Goal: Information Seeking & Learning: Learn about a topic

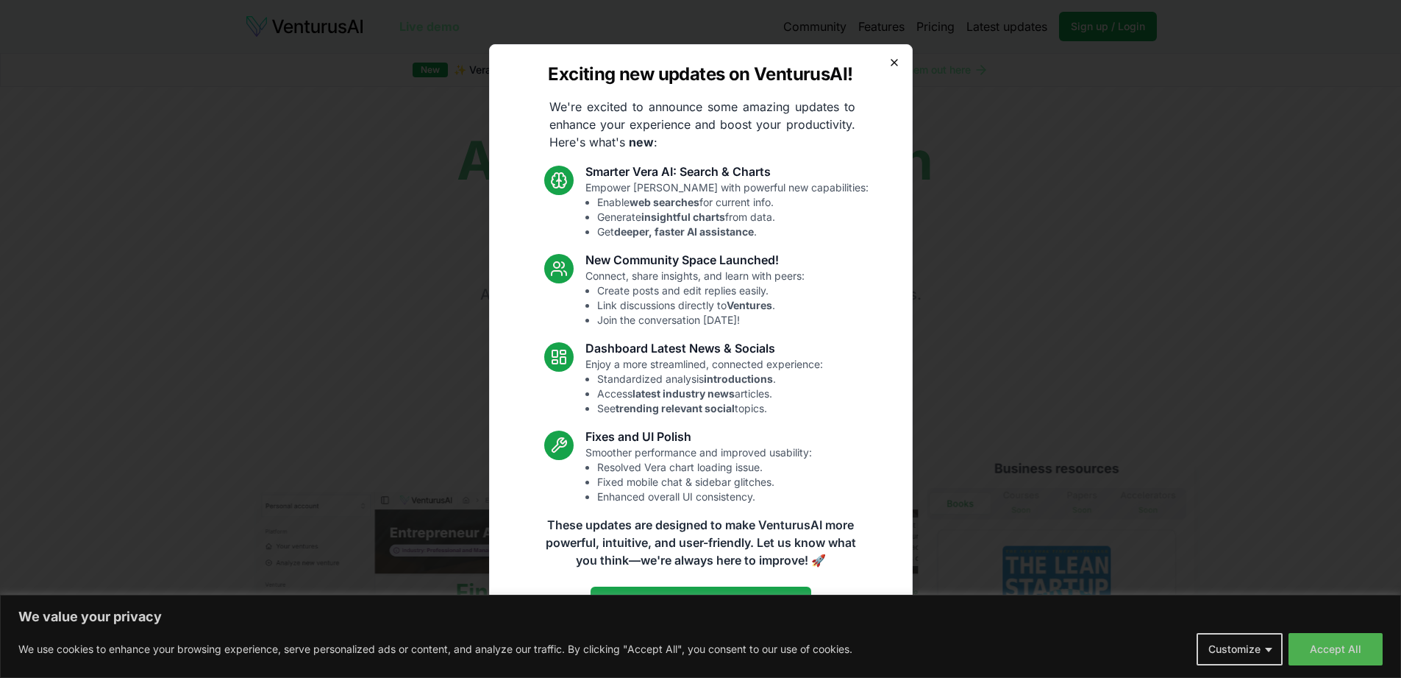
click at [889, 63] on icon "button" at bounding box center [895, 63] width 12 height 12
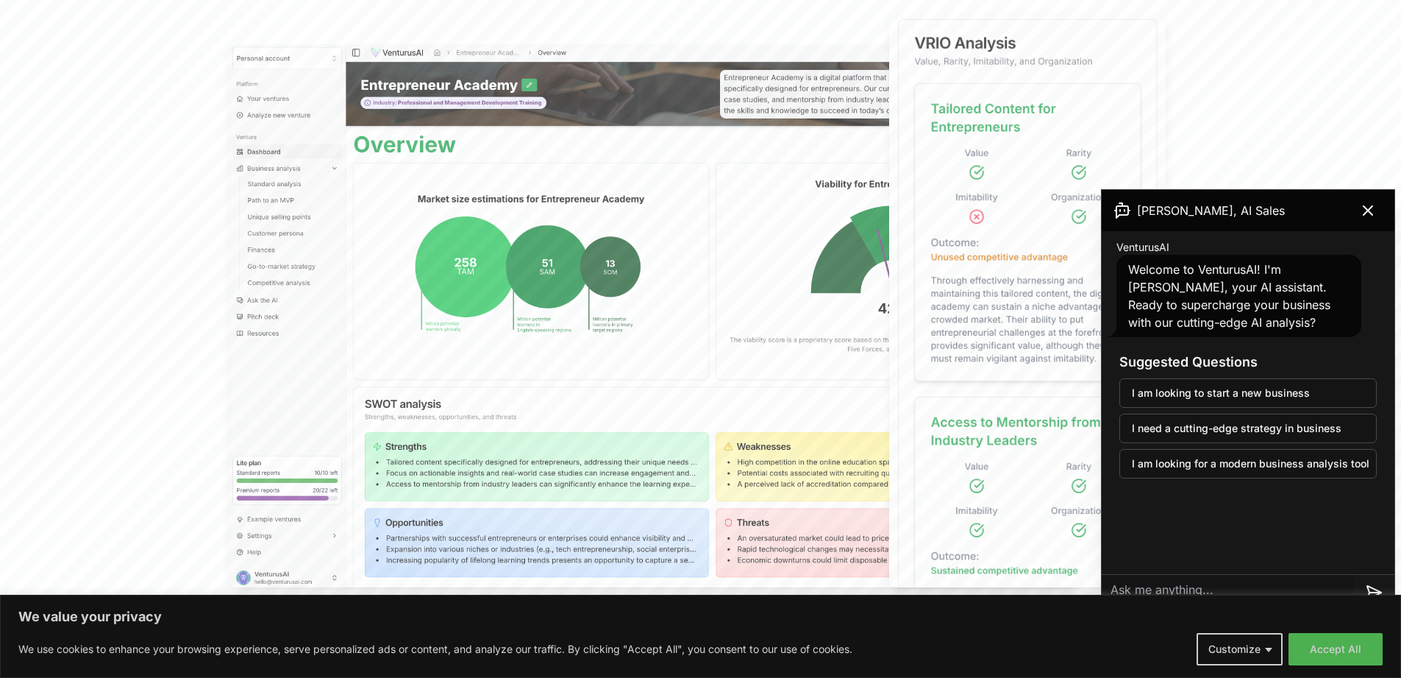
scroll to position [449, 0]
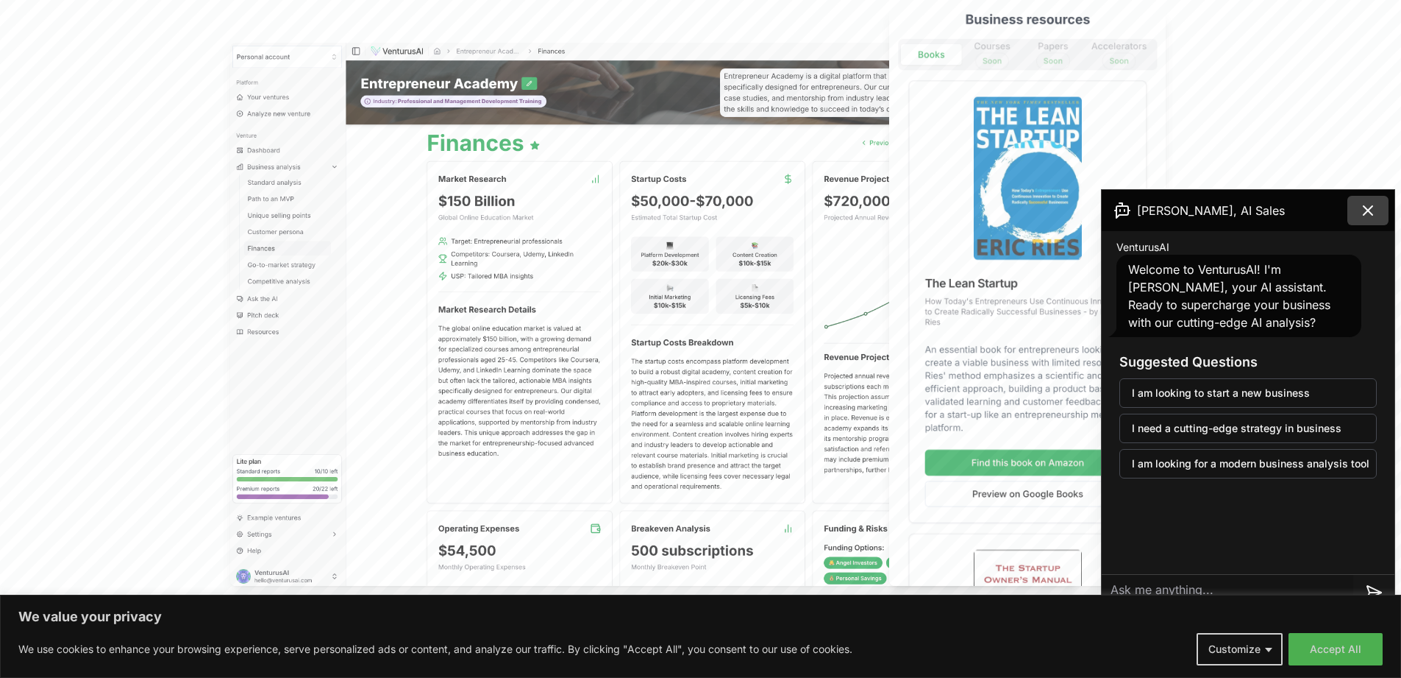
click at [1365, 205] on icon at bounding box center [1369, 211] width 18 height 18
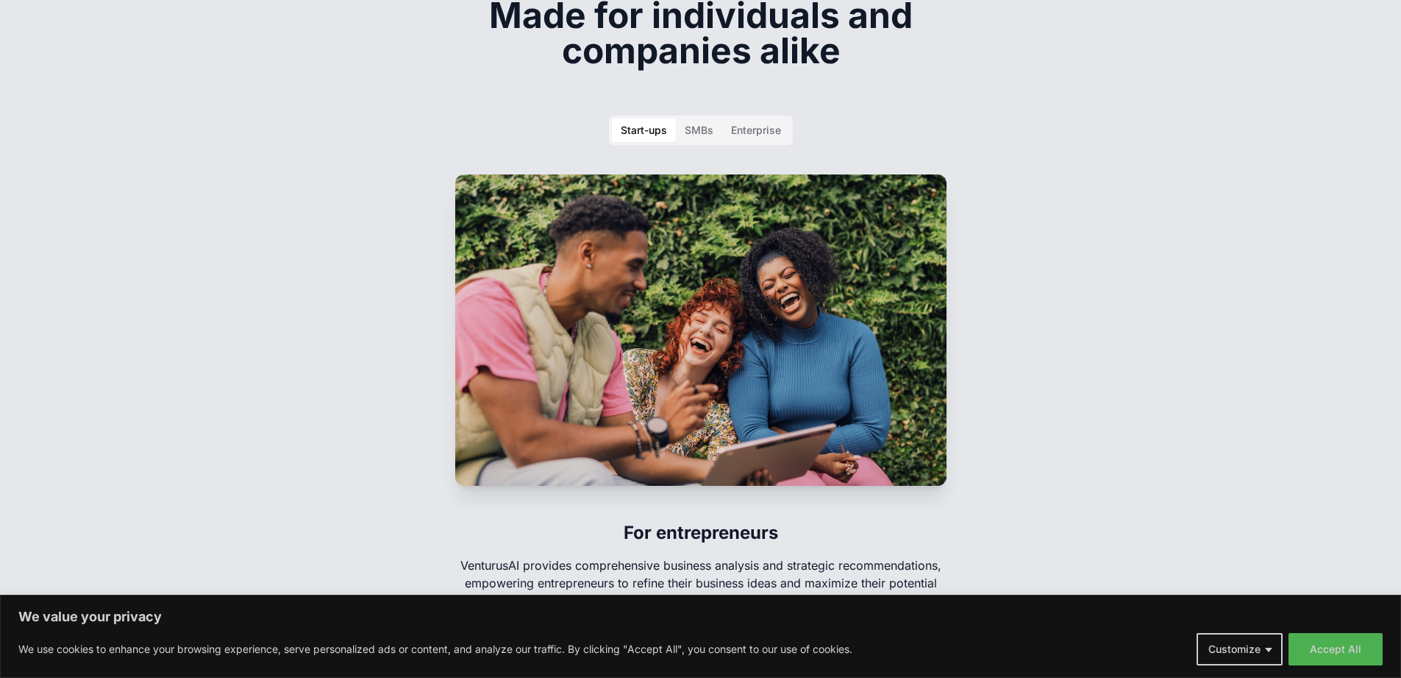
scroll to position [2200, 0]
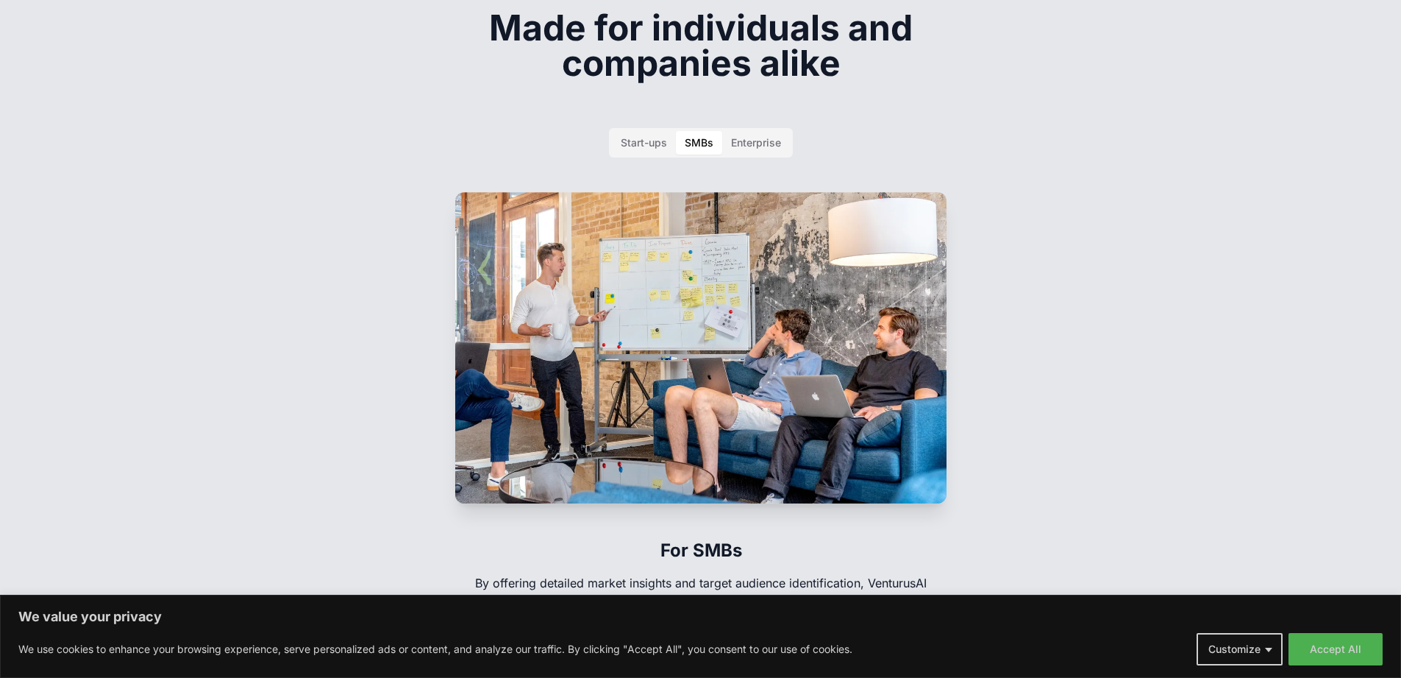
click at [698, 135] on div "SMBs" at bounding box center [699, 142] width 29 height 15
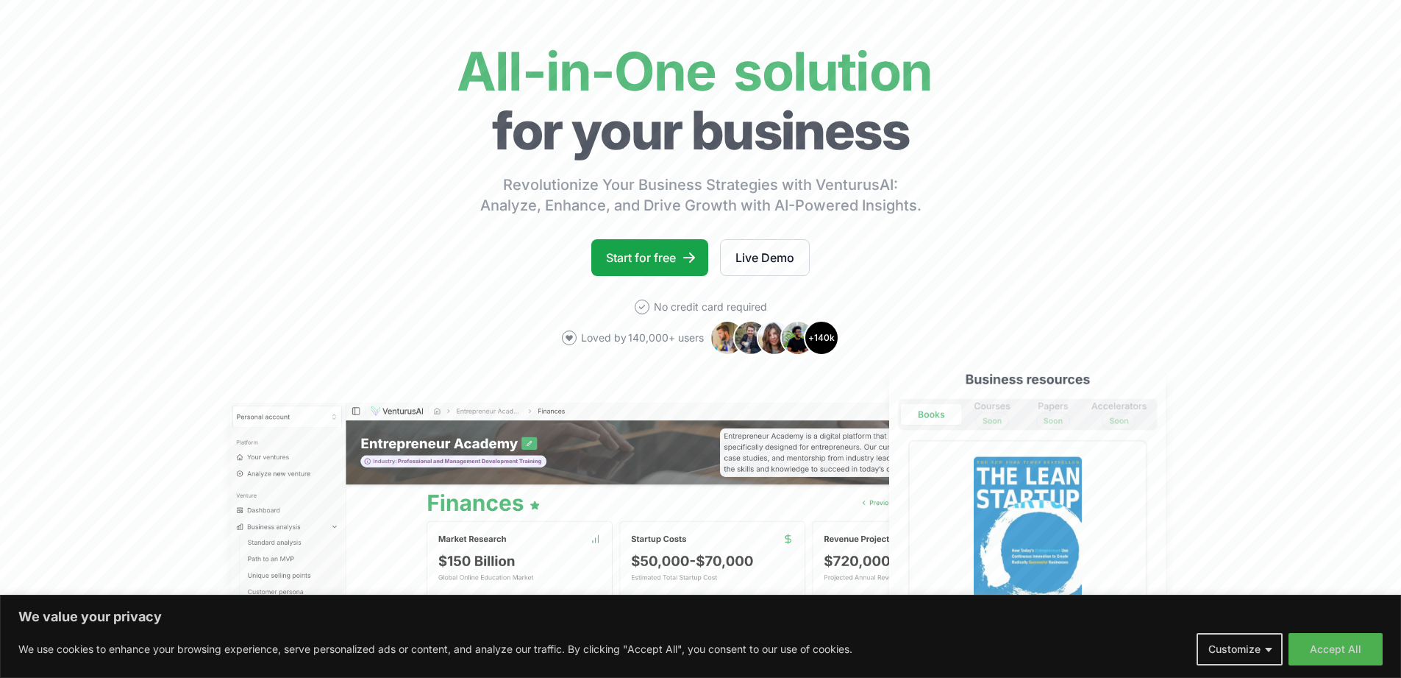
scroll to position [0, 0]
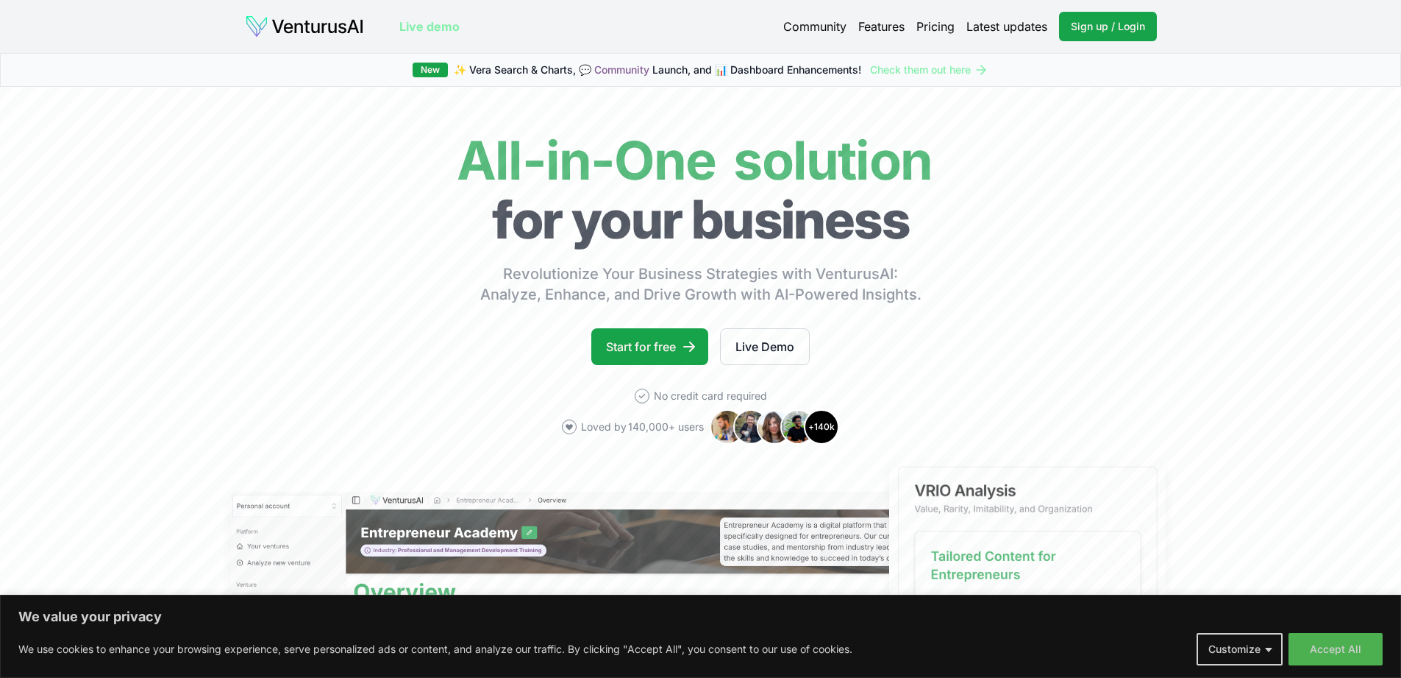
click at [899, 27] on link "Features" at bounding box center [882, 27] width 46 height 18
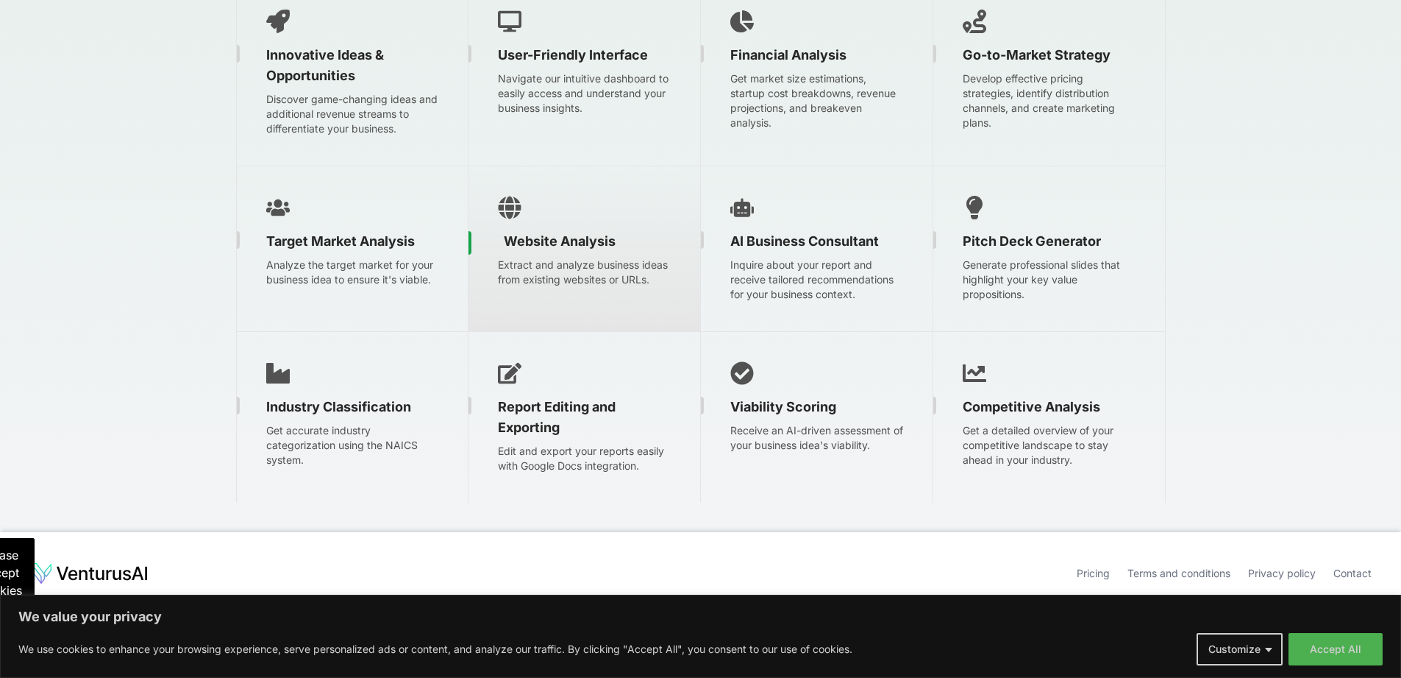
scroll to position [2403, 0]
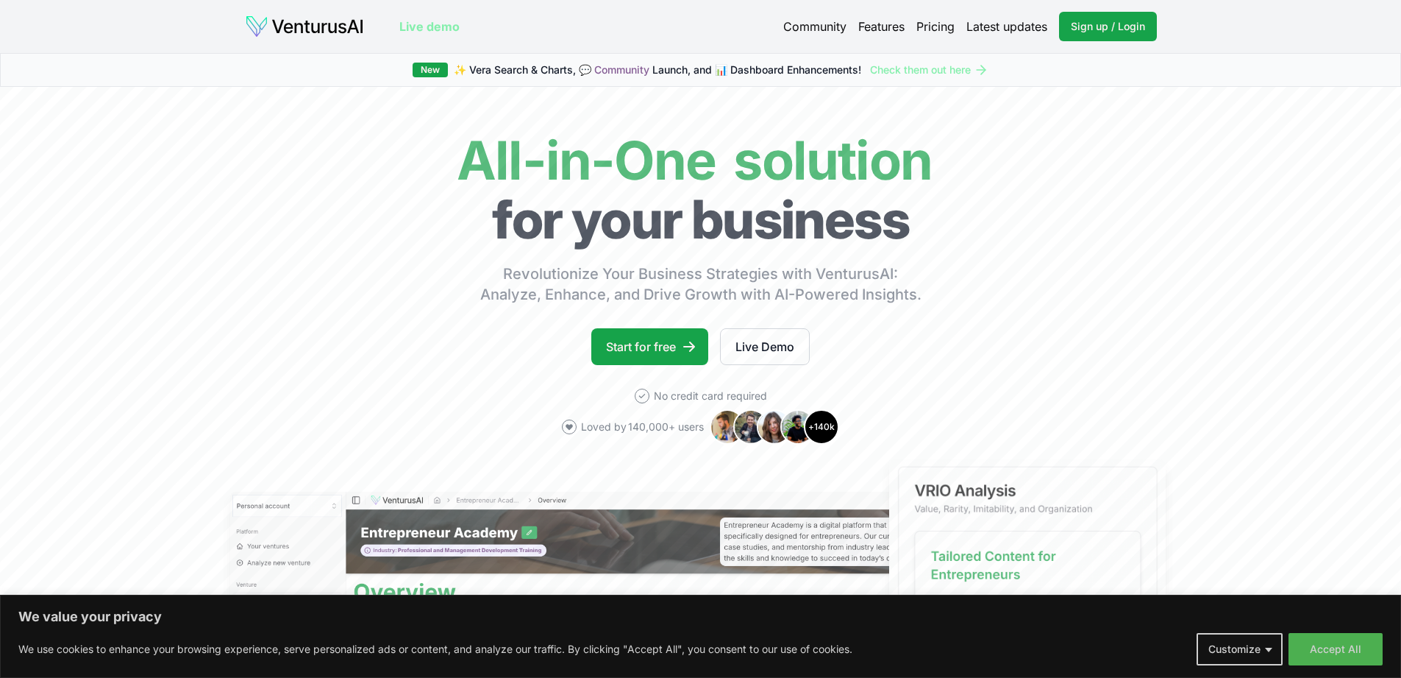
click at [917, 23] on link "Pricing" at bounding box center [936, 27] width 38 height 18
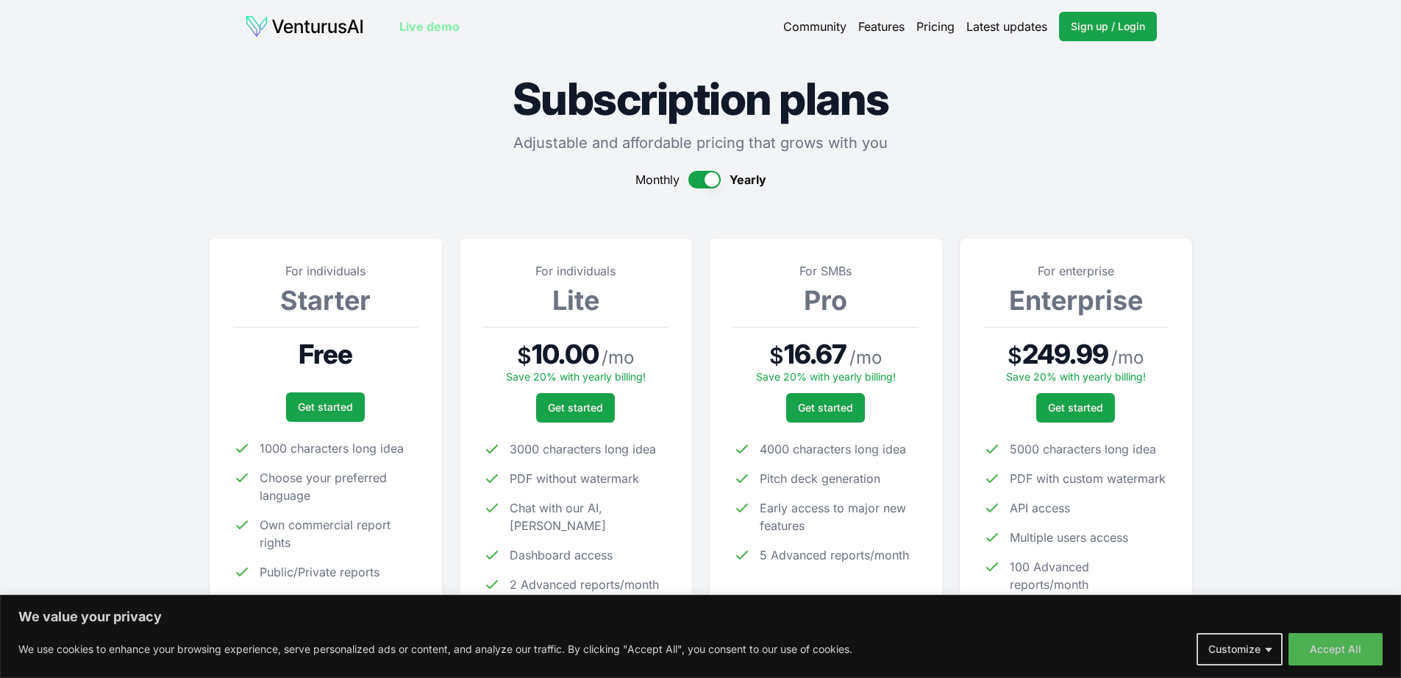
click at [443, 24] on link "Live demo" at bounding box center [429, 27] width 60 height 18
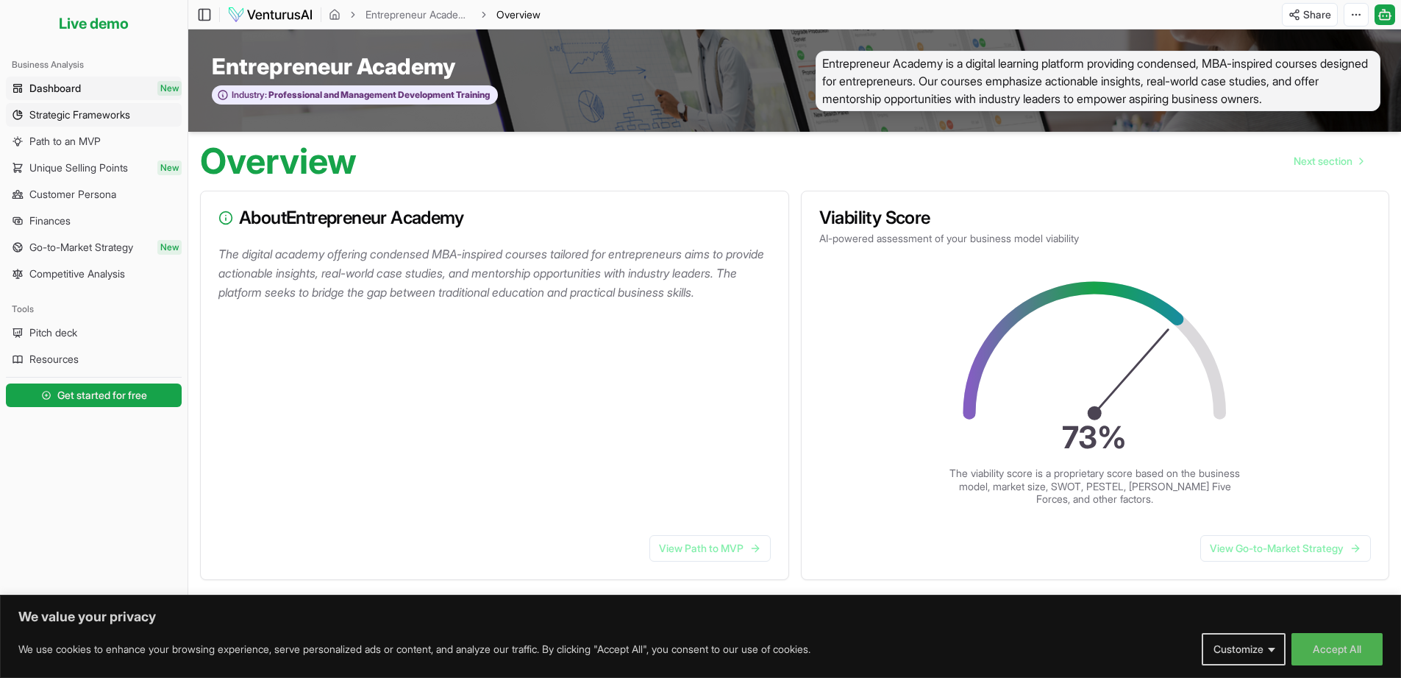
click at [74, 120] on span "Strategic Frameworks" at bounding box center [79, 114] width 101 height 15
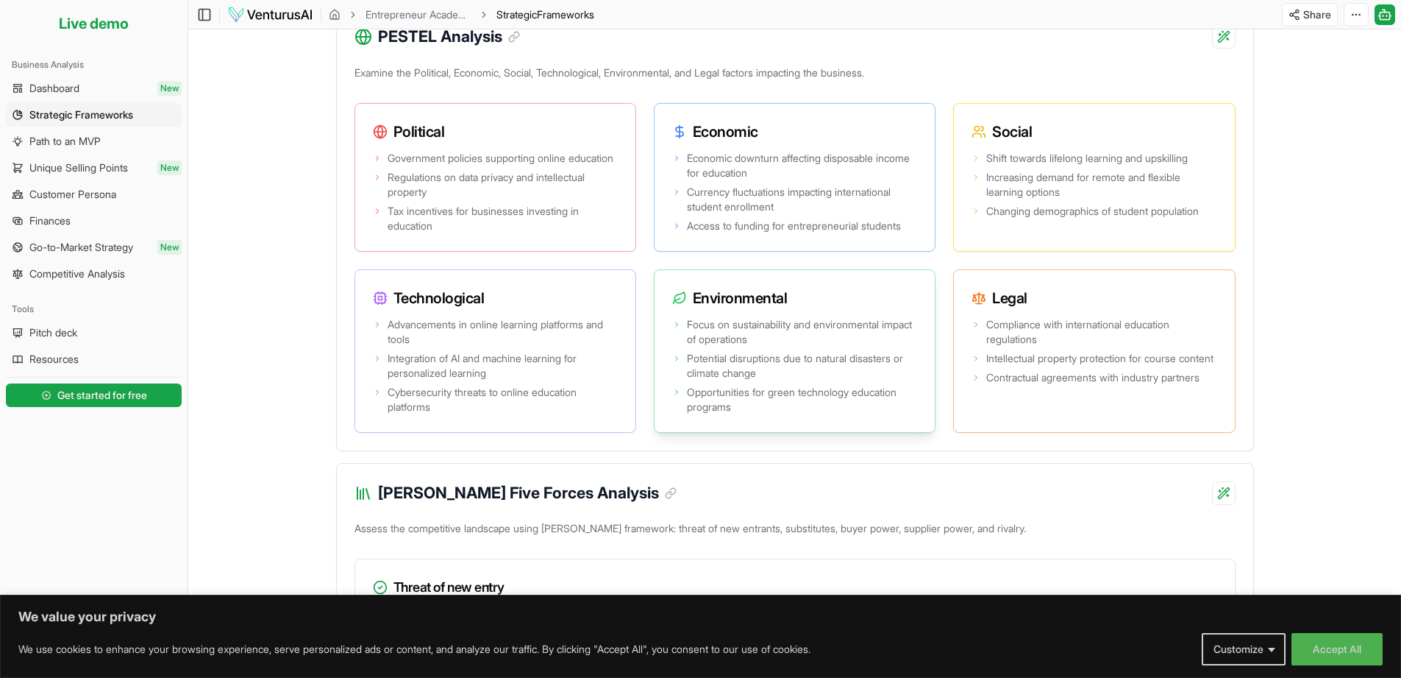
scroll to position [1071, 0]
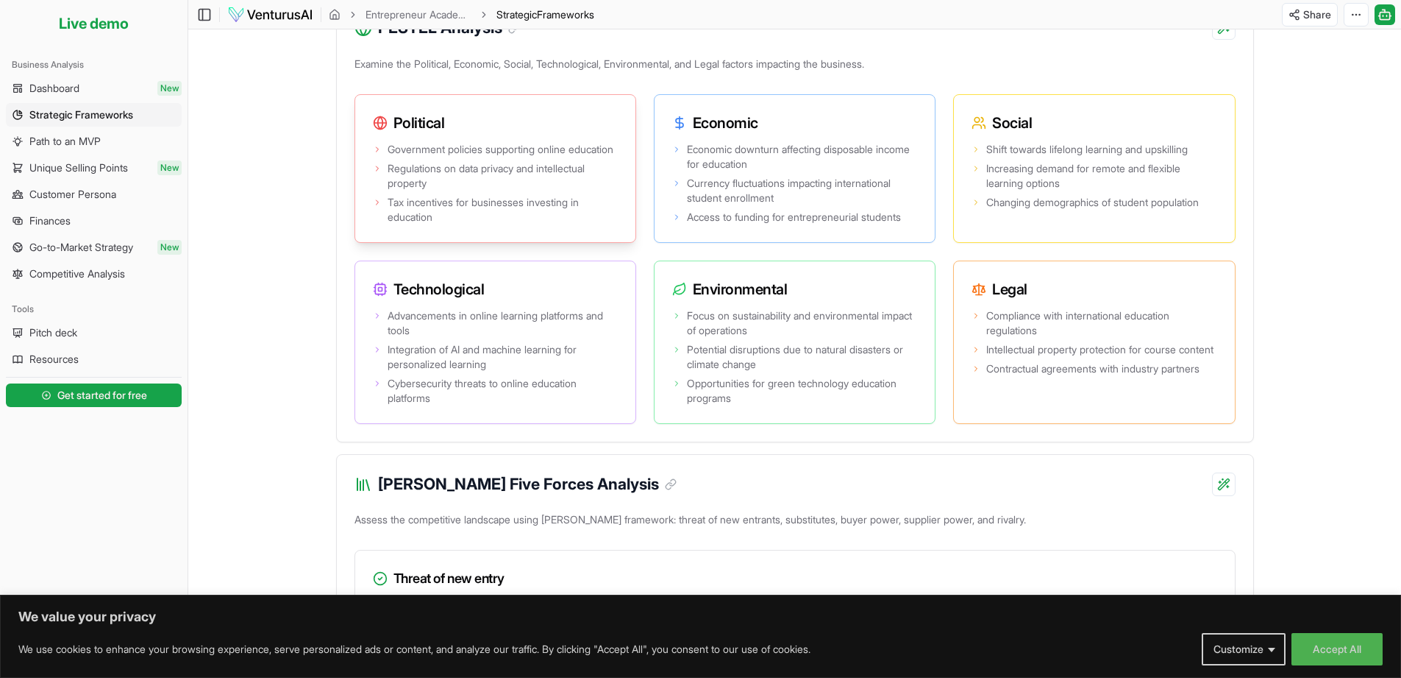
click at [405, 146] on span "Government policies supporting online education" at bounding box center [501, 149] width 226 height 15
click at [406, 173] on ul "Government policies supporting online education Regulations on data privacy and…" at bounding box center [495, 183] width 245 height 82
click at [65, 138] on span "Path to an MVP" at bounding box center [64, 141] width 71 height 15
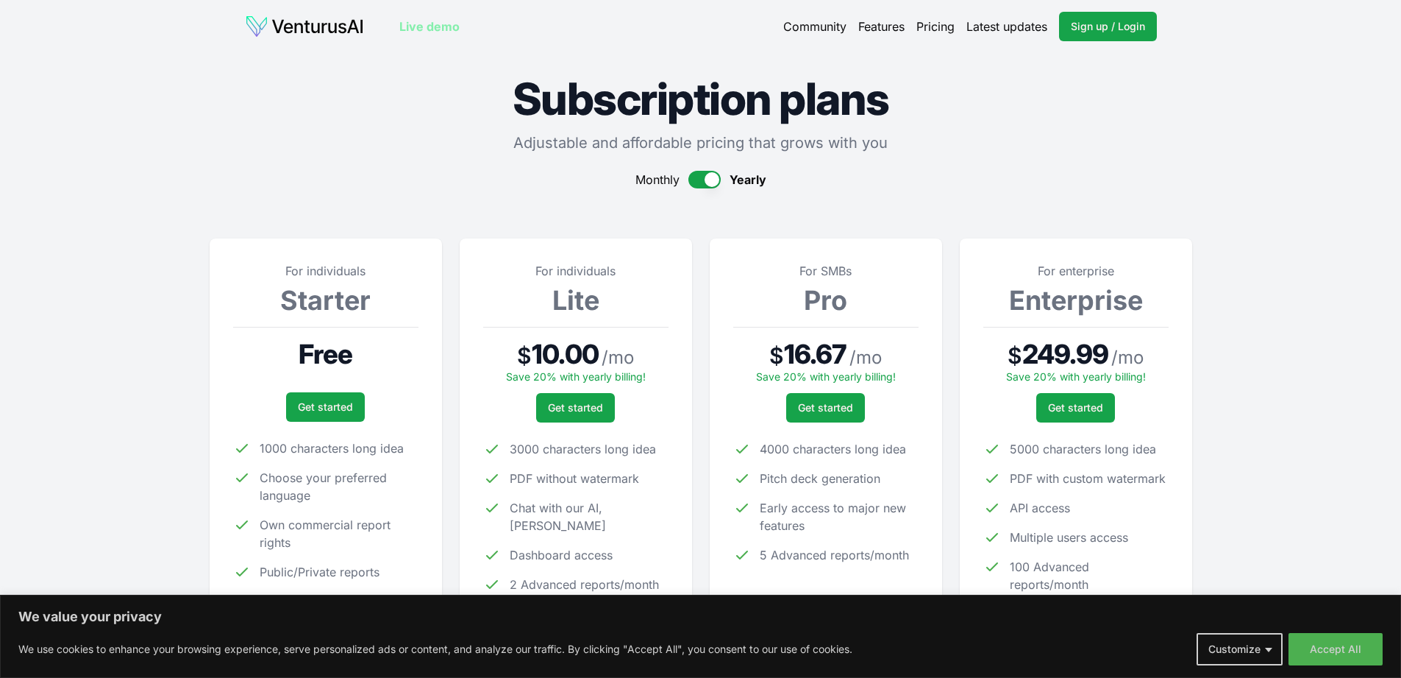
click at [884, 25] on link "Features" at bounding box center [882, 27] width 46 height 18
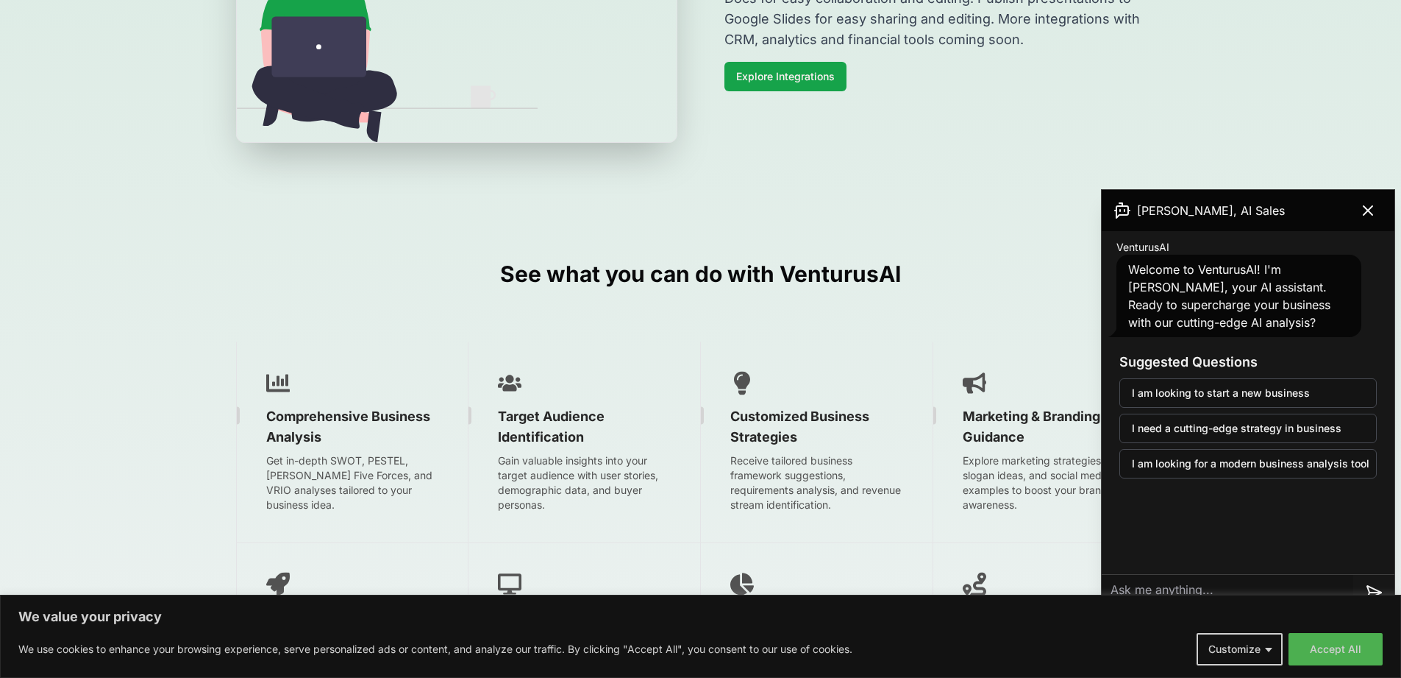
scroll to position [1923, 0]
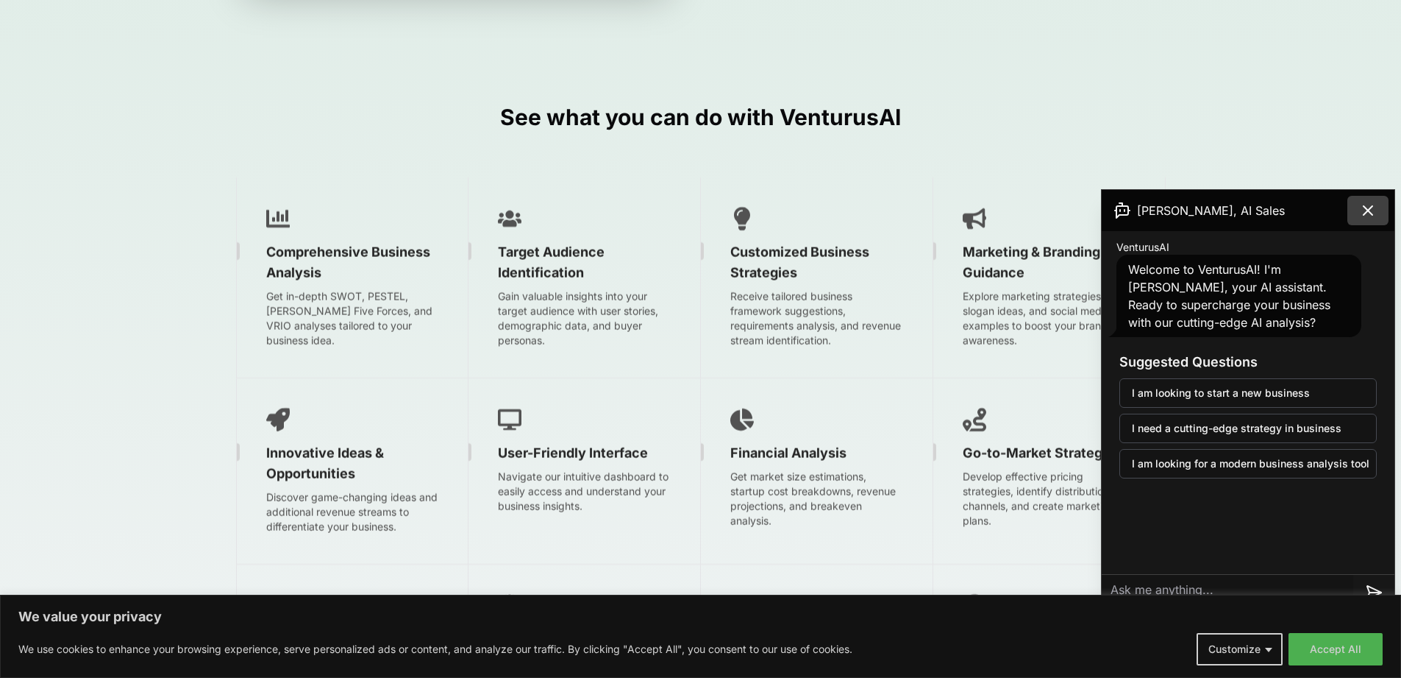
click at [1363, 210] on icon at bounding box center [1369, 211] width 18 height 18
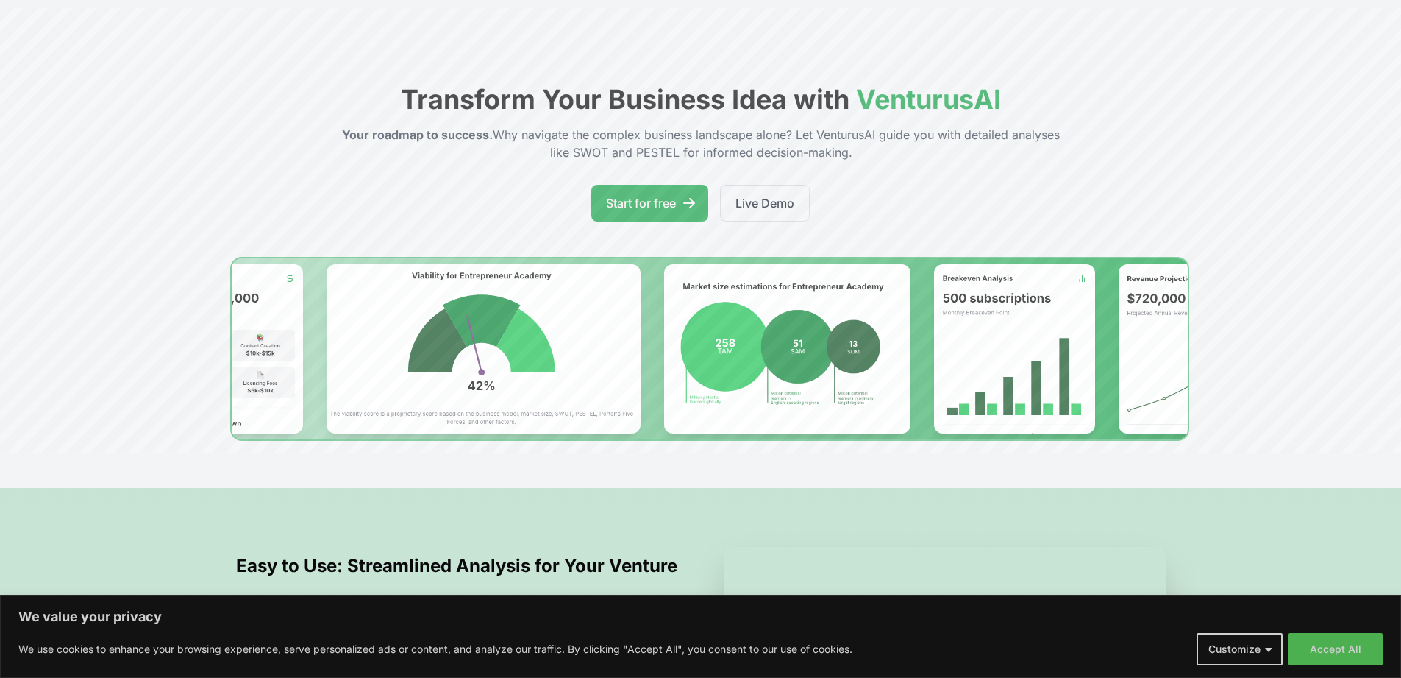
scroll to position [0, 0]
